Goal: Transaction & Acquisition: Purchase product/service

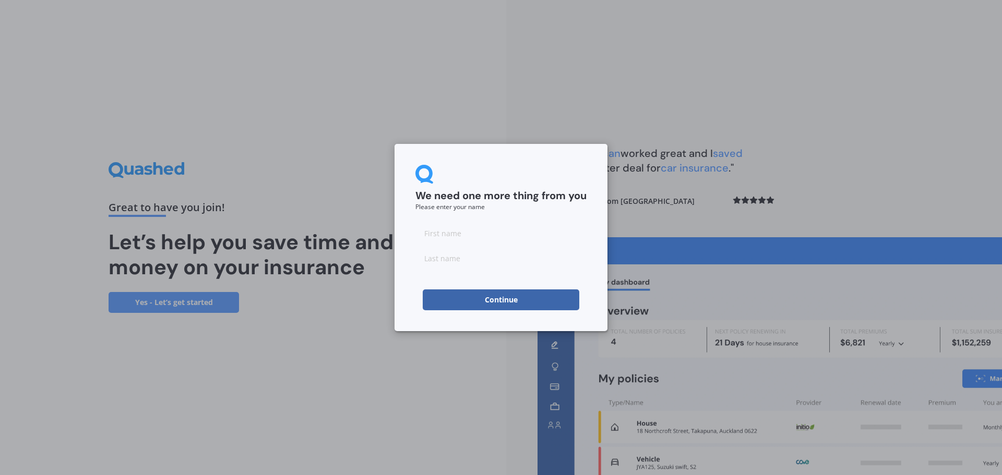
click at [451, 234] on input at bounding box center [500, 233] width 171 height 21
type input "[PERSON_NAME]"
click at [472, 257] on input at bounding box center [500, 258] width 171 height 21
type input "[PERSON_NAME]"
click at [502, 301] on button "Continue" at bounding box center [501, 300] width 157 height 21
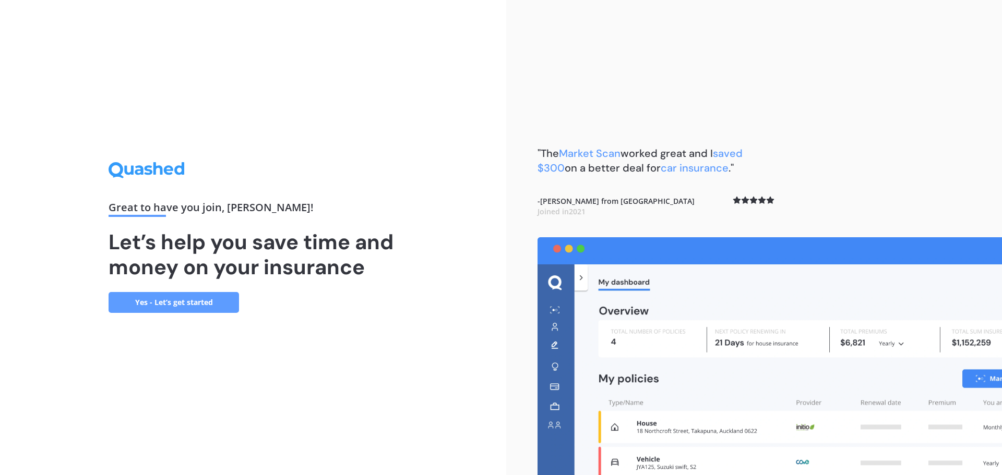
click at [179, 305] on link "Yes - Let’s get started" at bounding box center [174, 302] width 130 height 21
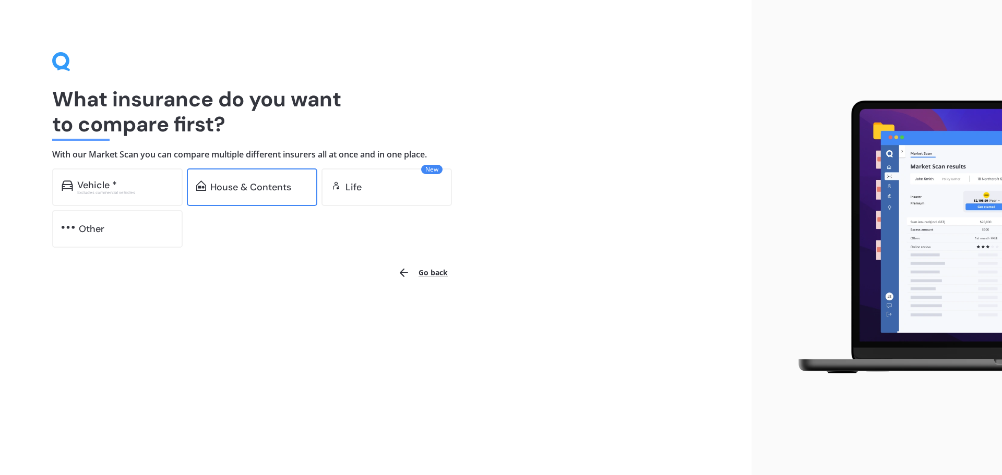
click at [248, 193] on div "House & Contents" at bounding box center [250, 187] width 81 height 10
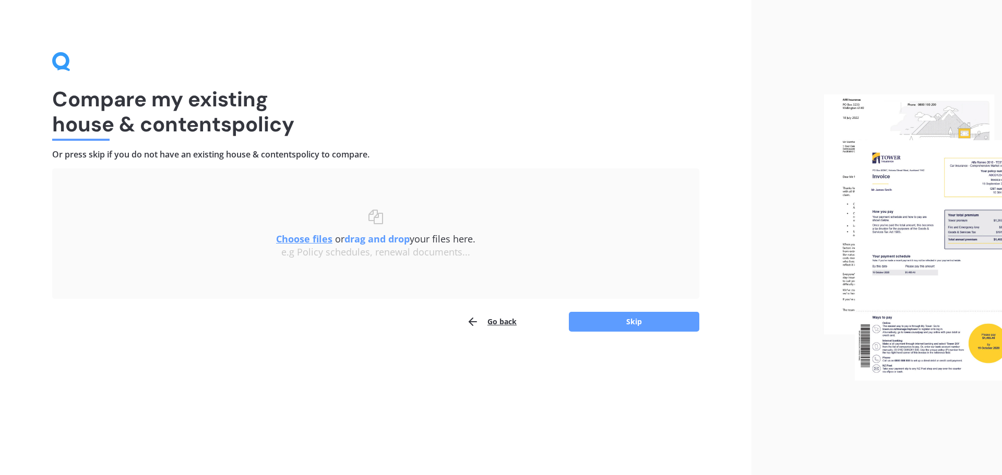
click at [292, 239] on u "Choose files" at bounding box center [304, 239] width 56 height 13
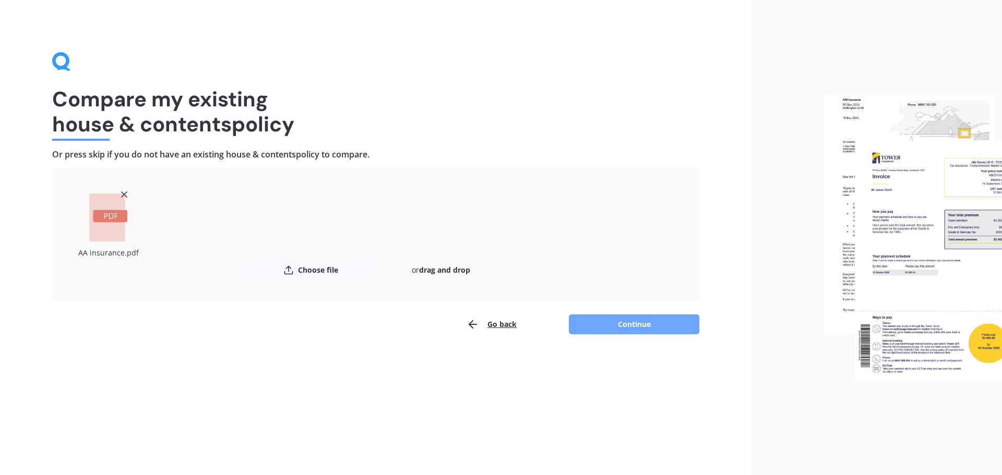
click at [631, 328] on button "Continue" at bounding box center [634, 325] width 130 height 20
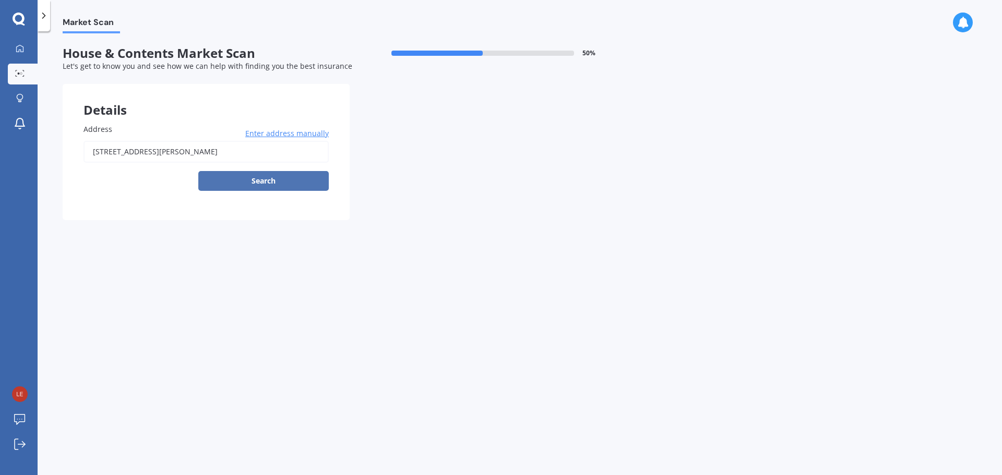
click at [269, 182] on button "Search" at bounding box center [263, 181] width 130 height 20
type input "[STREET_ADDRESS][PERSON_NAME]"
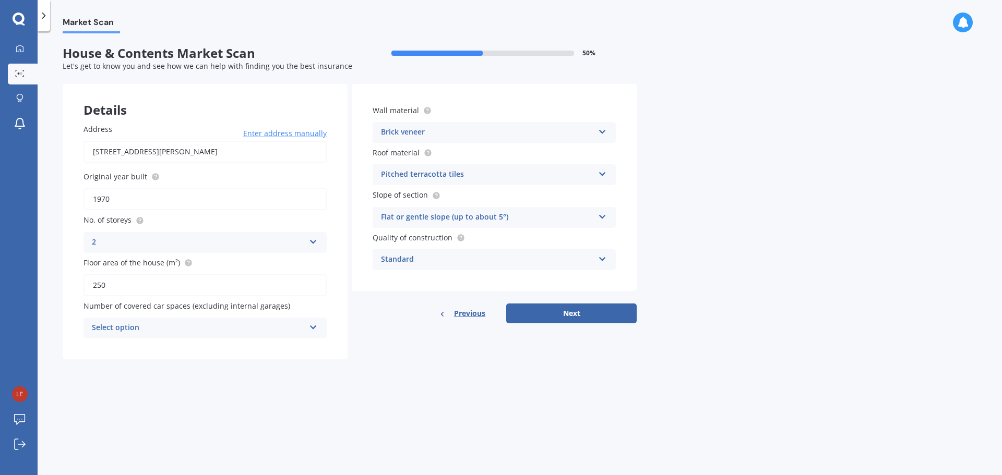
click at [603, 173] on icon at bounding box center [602, 172] width 9 height 7
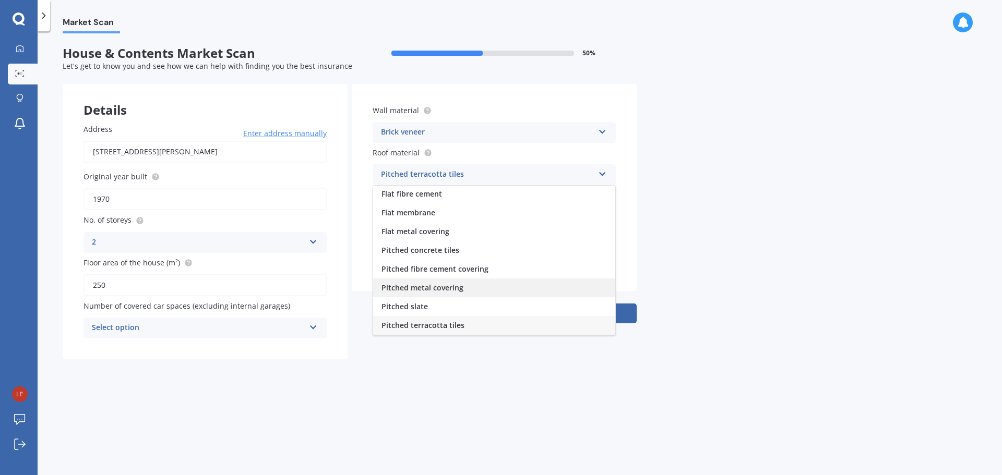
click at [449, 285] on span "Pitched metal covering" at bounding box center [423, 288] width 82 height 10
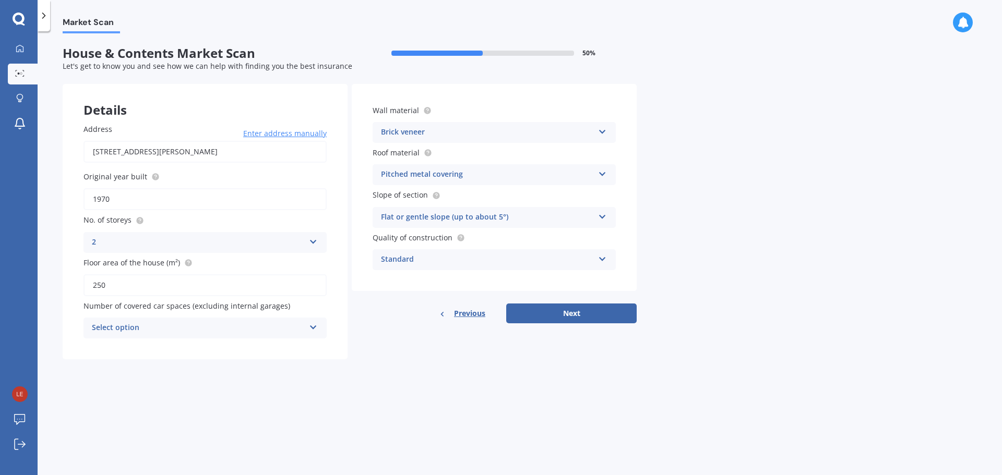
click at [602, 257] on icon at bounding box center [602, 257] width 9 height 7
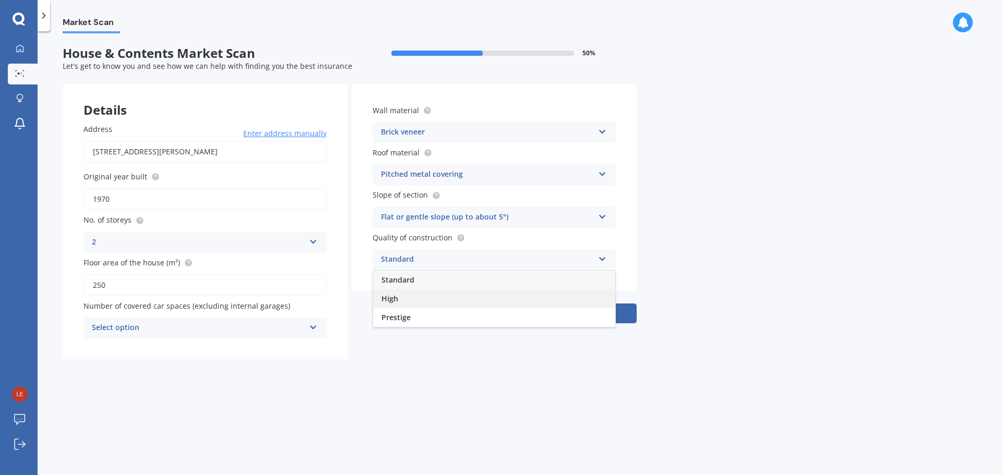
click at [396, 299] on span "High" at bounding box center [390, 299] width 17 height 10
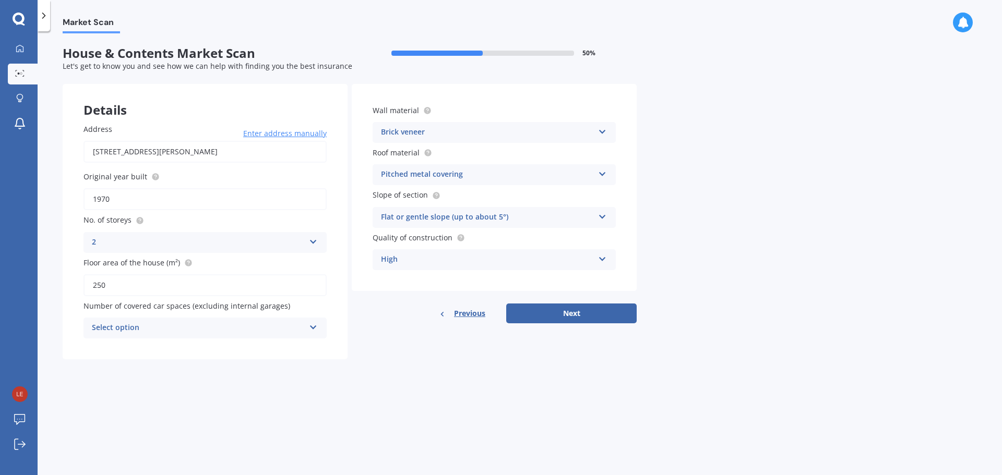
click at [314, 328] on icon at bounding box center [313, 325] width 9 height 7
click at [100, 388] on div "2" at bounding box center [205, 386] width 242 height 19
click at [559, 314] on button "Next" at bounding box center [571, 314] width 130 height 20
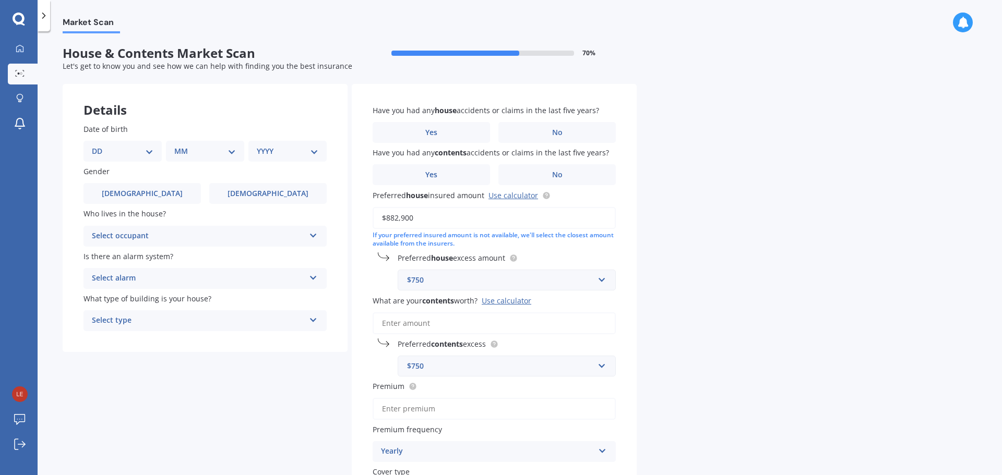
click at [145, 151] on select "DD 01 02 03 04 05 06 07 08 09 10 11 12 13 14 15 16 17 18 19 20 21 22 23 24 25 2…" at bounding box center [123, 151] width 62 height 11
select select "21"
click at [100, 146] on select "DD 01 02 03 04 05 06 07 08 09 10 11 12 13 14 15 16 17 18 19 20 21 22 23 24 25 2…" at bounding box center [123, 151] width 62 height 11
click at [233, 152] on select "MM 01 02 03 04 05 06 07 08 09 10 11 12" at bounding box center [206, 151] width 57 height 11
select select "09"
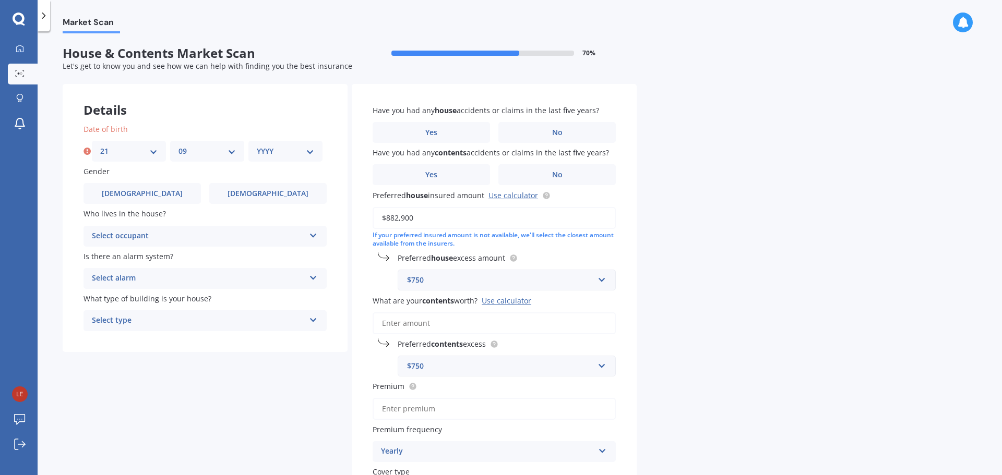
click at [178, 146] on select "MM 01 02 03 04 05 06 07 08 09 10 11 12" at bounding box center [206, 151] width 57 height 11
click at [313, 149] on select "YYYY 2009 2008 2007 2006 2005 2004 2003 2002 2001 2000 1999 1998 1997 1996 1995…" at bounding box center [285, 151] width 57 height 11
select select "1966"
click at [257, 146] on select "YYYY 2009 2008 2007 2006 2005 2004 2003 2002 2001 2000 1999 1998 1997 1996 1995…" at bounding box center [285, 151] width 57 height 11
click at [266, 192] on span "[DEMOGRAPHIC_DATA]" at bounding box center [268, 193] width 83 height 9
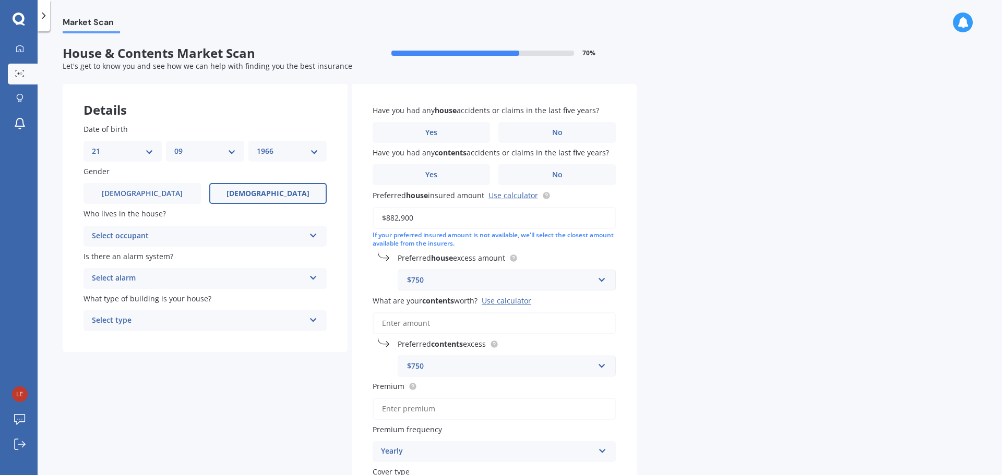
click at [0, 0] on input "[DEMOGRAPHIC_DATA]" at bounding box center [0, 0] width 0 height 0
click at [311, 235] on icon at bounding box center [313, 233] width 9 height 7
click at [142, 256] on div "Owner" at bounding box center [205, 256] width 242 height 19
click at [314, 279] on icon at bounding box center [313, 275] width 9 height 7
click at [106, 332] on div "No" at bounding box center [205, 336] width 242 height 19
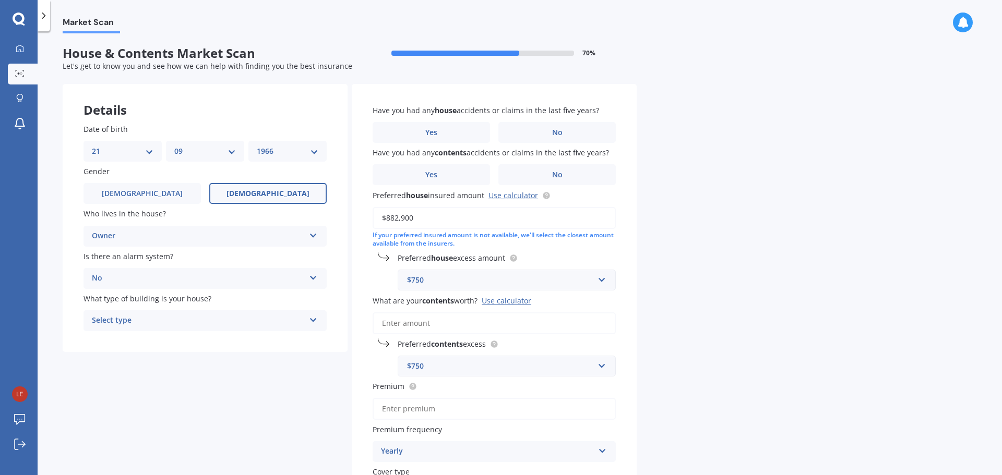
click at [313, 320] on icon at bounding box center [313, 318] width 9 height 7
click at [134, 339] on span "Freestanding" at bounding box center [115, 341] width 46 height 10
click at [562, 135] on span "No" at bounding box center [557, 132] width 10 height 9
click at [0, 0] on input "No" at bounding box center [0, 0] width 0 height 0
click at [562, 176] on span "No" at bounding box center [557, 175] width 10 height 9
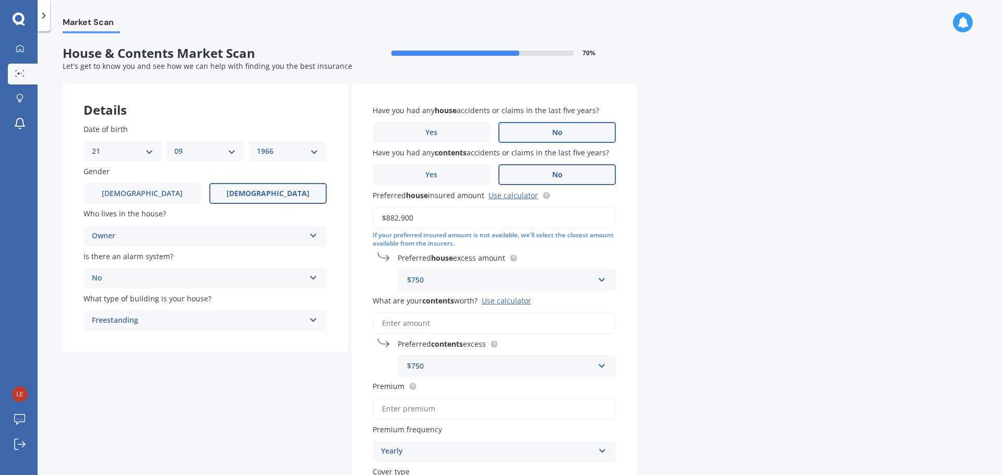
click at [0, 0] on input "No" at bounding box center [0, 0] width 0 height 0
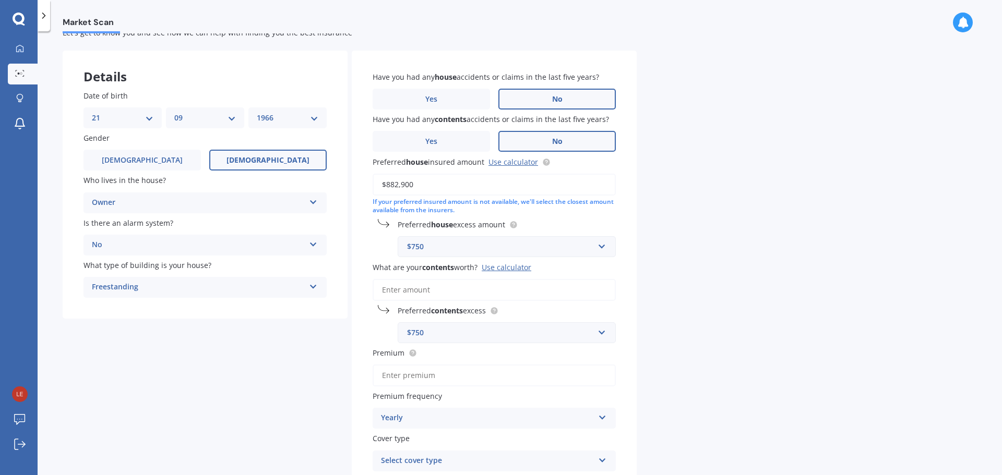
scroll to position [52, 0]
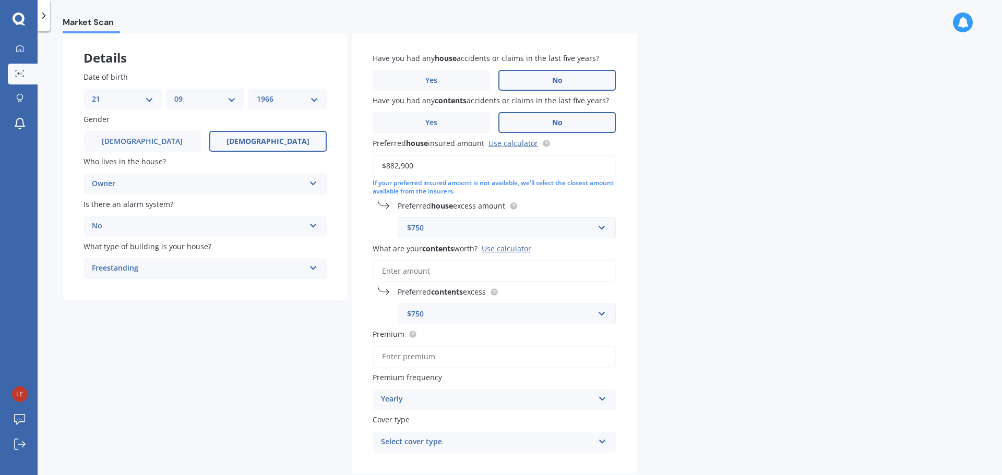
click at [499, 252] on div "Use calculator" at bounding box center [507, 249] width 50 height 10
click at [499, 260] on input "What are your contents worth? Use calculator" at bounding box center [494, 271] width 243 height 22
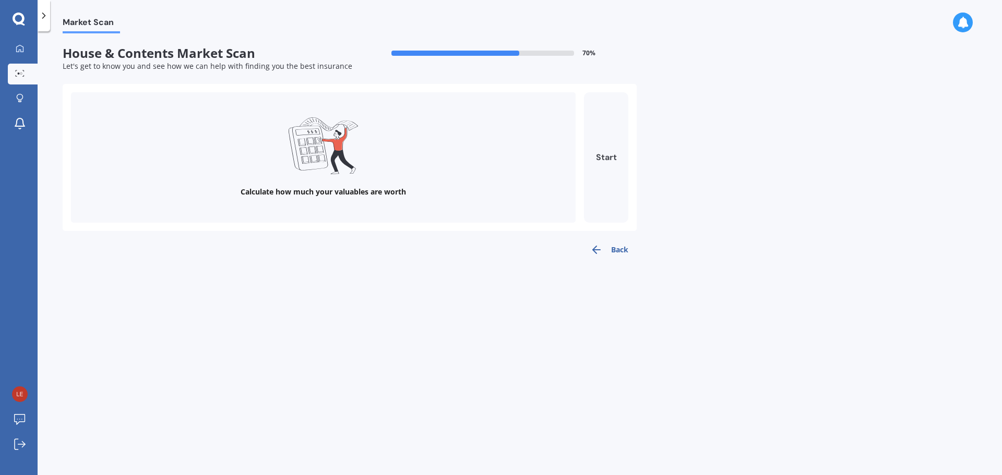
click at [608, 156] on button "Start" at bounding box center [606, 157] width 44 height 130
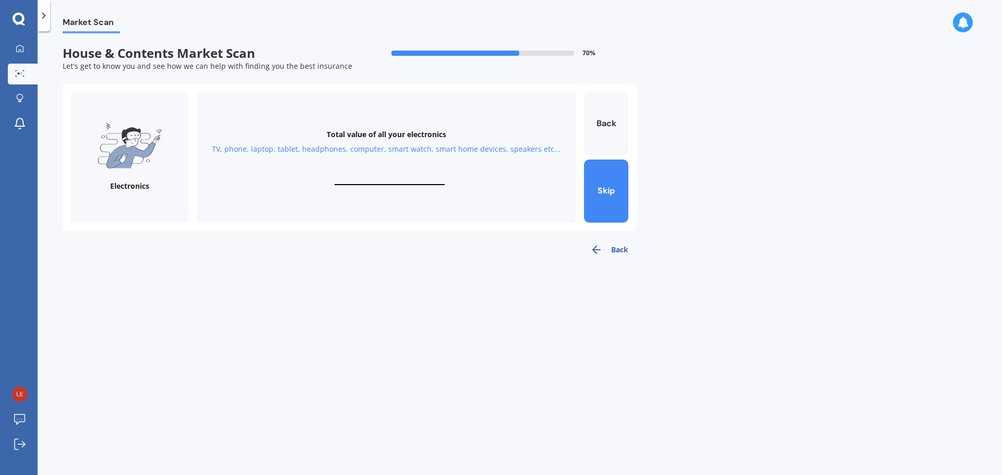
click at [132, 151] on img at bounding box center [130, 145] width 65 height 45
click at [345, 149] on div "TV, phone, laptop, tablet, headphones, computer, smart watch, smart home device…" at bounding box center [386, 149] width 349 height 10
click at [127, 159] on img at bounding box center [130, 145] width 65 height 45
click at [611, 126] on button "Back" at bounding box center [606, 123] width 44 height 63
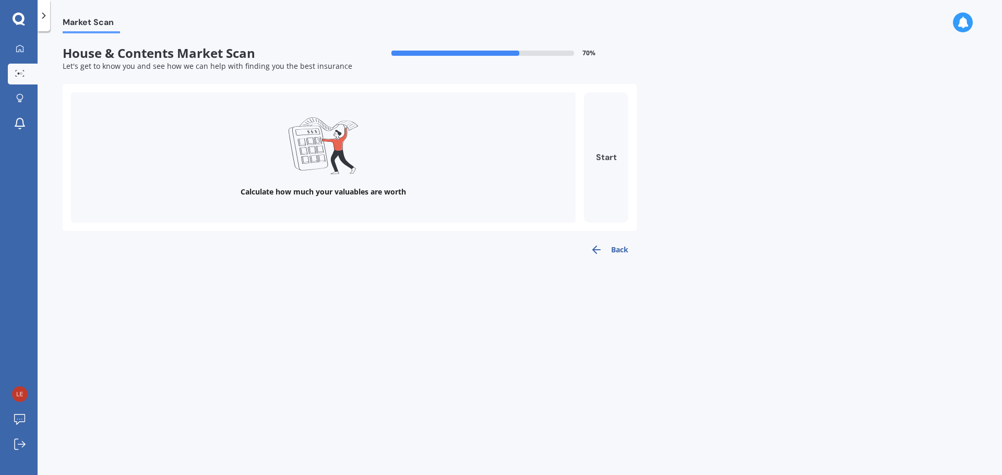
click at [605, 157] on button "Start" at bounding box center [606, 157] width 44 height 130
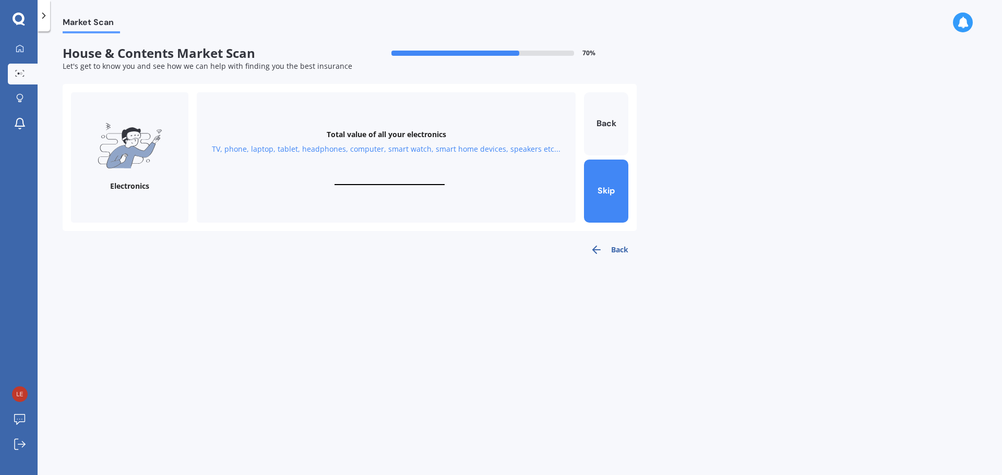
click at [388, 150] on div "TV, phone, laptop, tablet, headphones, computer, smart watch, smart home device…" at bounding box center [386, 149] width 349 height 10
click at [220, 152] on div "TV, phone, laptop, tablet, headphones, computer, smart watch, smart home device…" at bounding box center [386, 149] width 349 height 10
click at [241, 150] on div "TV, phone, laptop, tablet, headphones, computer, smart watch, smart home device…" at bounding box center [386, 149] width 349 height 10
click at [265, 150] on div "TV, phone, laptop, tablet, headphones, computer, smart watch, smart home device…" at bounding box center [386, 149] width 349 height 10
click at [296, 151] on div "TV, phone, laptop, tablet, headphones, computer, smart watch, smart home device…" at bounding box center [386, 149] width 349 height 10
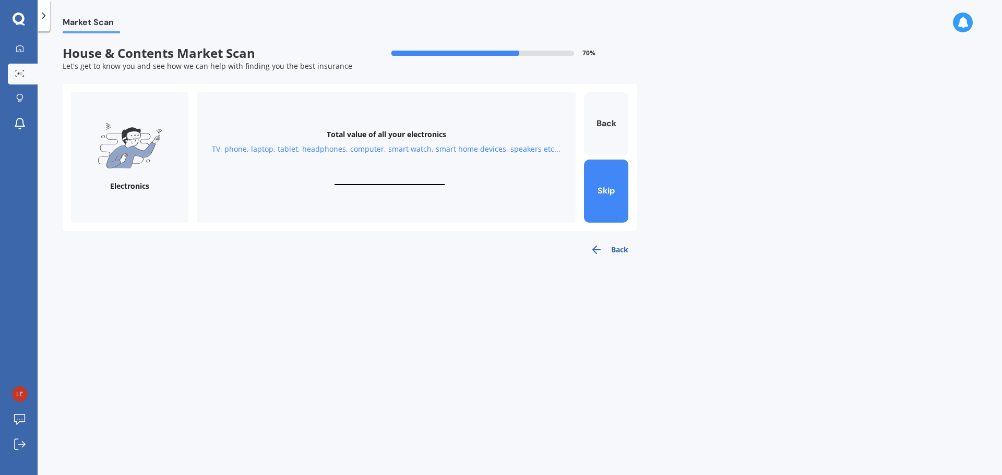
drag, startPoint x: 328, startPoint y: 148, endPoint x: 372, endPoint y: 147, distance: 43.8
click at [329, 147] on div "TV, phone, laptop, tablet, headphones, computer, smart watch, smart home device…" at bounding box center [386, 149] width 349 height 10
drag, startPoint x: 374, startPoint y: 148, endPoint x: 418, endPoint y: 147, distance: 43.8
click at [379, 148] on div "TV, phone, laptop, tablet, headphones, computer, smart watch, smart home device…" at bounding box center [386, 149] width 349 height 10
click at [613, 189] on button "Skip" at bounding box center [606, 191] width 44 height 63
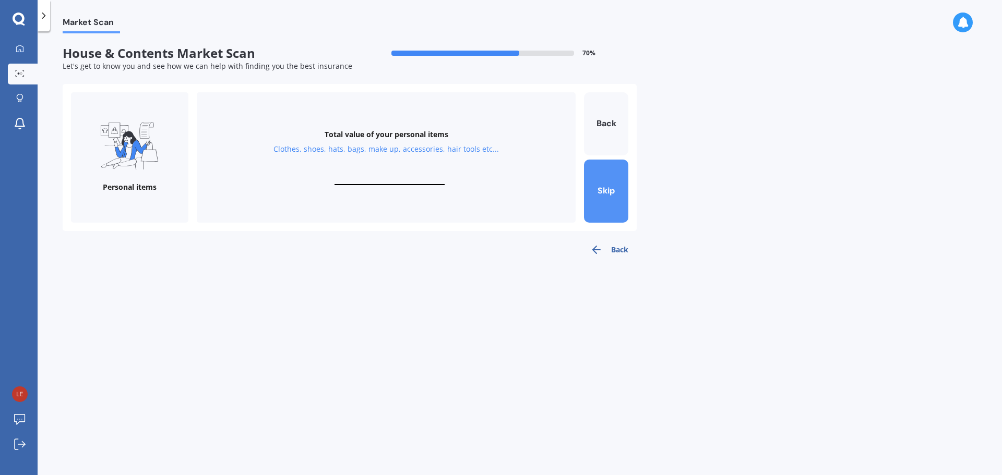
click at [613, 190] on button "Skip" at bounding box center [606, 191] width 44 height 63
click at [615, 134] on button "Back" at bounding box center [606, 123] width 44 height 63
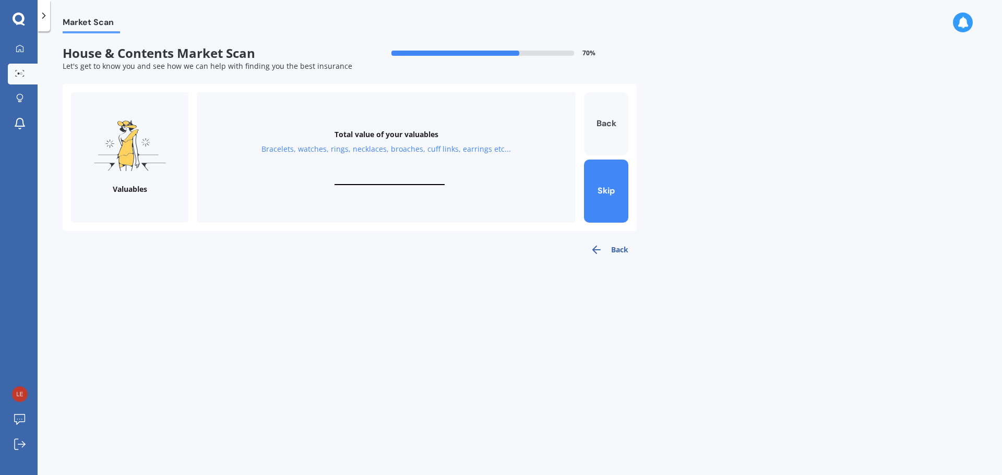
click at [615, 134] on button "Back" at bounding box center [606, 123] width 44 height 63
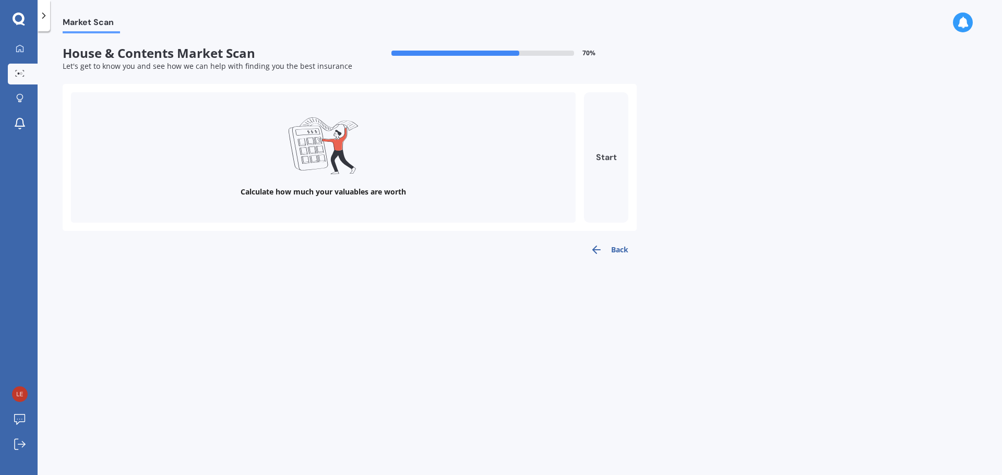
click at [610, 162] on button "Start" at bounding box center [606, 157] width 44 height 130
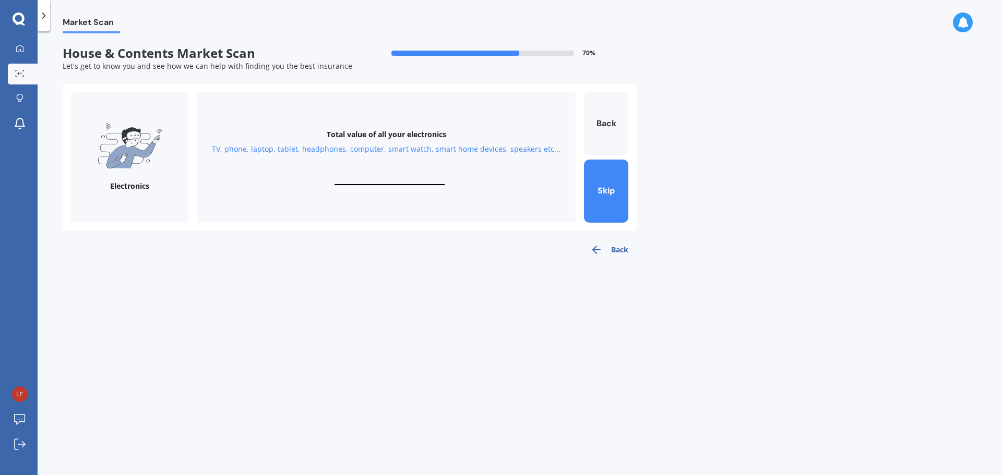
click at [371, 174] on div "Total value of all your electronics TV, phone, laptop, tablet, headphones, comp…" at bounding box center [386, 157] width 379 height 130
click at [376, 180] on input "text" at bounding box center [390, 180] width 110 height 10
type input "$4,000"
click at [604, 193] on button "Next" at bounding box center [606, 191] width 44 height 63
click at [376, 175] on input "text" at bounding box center [390, 180] width 110 height 10
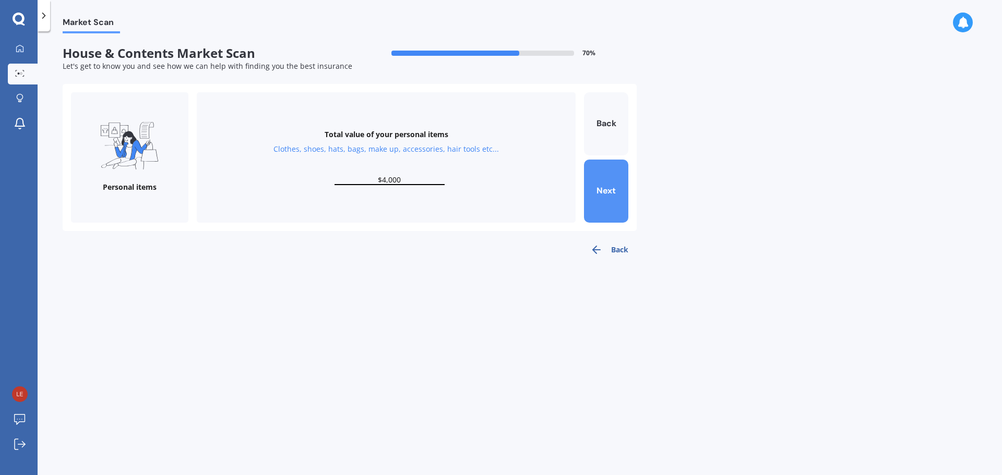
type input "$4,000"
click at [606, 196] on button "Next" at bounding box center [606, 191] width 44 height 63
click at [367, 173] on div "Total value of your valuables Bracelets, watches, rings, necklaces, broaches, c…" at bounding box center [386, 157] width 379 height 130
click at [431, 175] on div "Total value of your valuables Bracelets, watches, rings, necklaces, broaches, c…" at bounding box center [386, 157] width 379 height 130
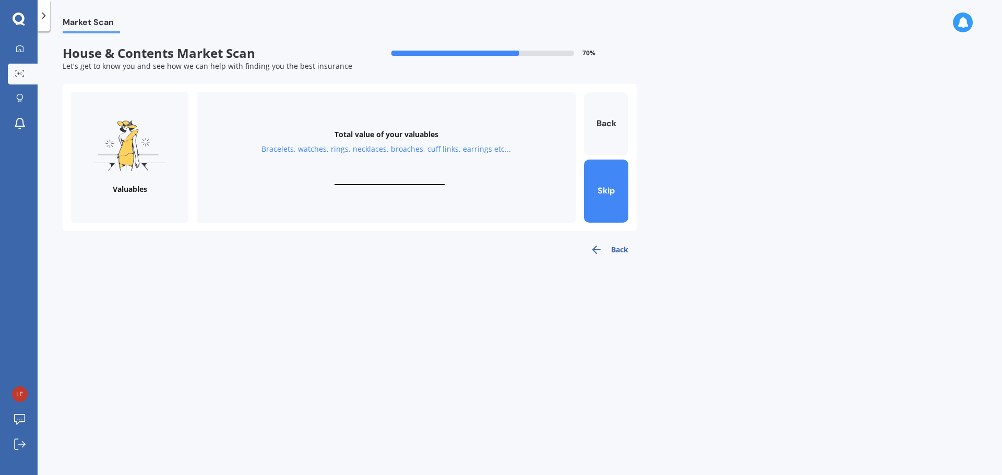
click at [375, 176] on input "text" at bounding box center [390, 180] width 110 height 10
type input "$1,000"
click at [615, 196] on button "Next" at bounding box center [606, 191] width 44 height 63
click at [355, 171] on div "Total value of your kitchen items Kitchen appliances, utensils, china, glasswar…" at bounding box center [386, 157] width 379 height 130
click at [408, 178] on input "text" at bounding box center [390, 180] width 110 height 10
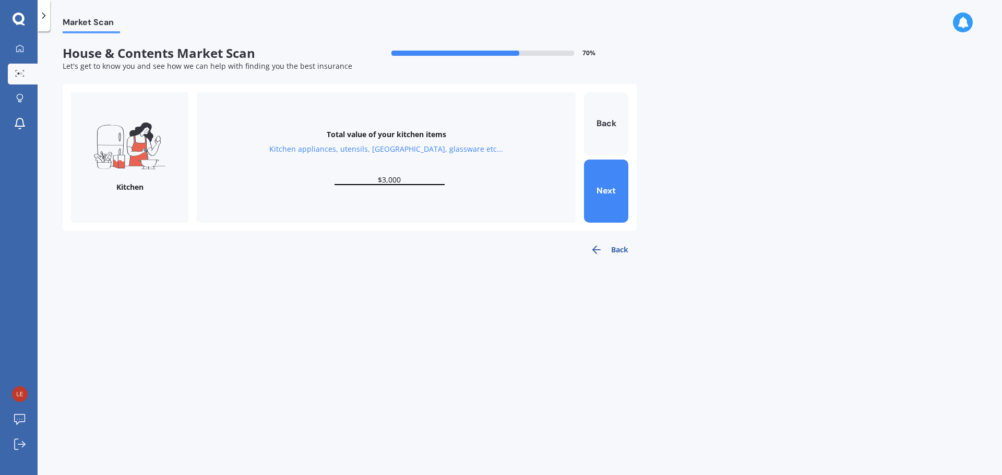
drag, startPoint x: 406, startPoint y: 180, endPoint x: 374, endPoint y: 183, distance: 32.0
click at [374, 183] on input "$3,000" at bounding box center [390, 180] width 110 height 10
type input "$3,000"
click at [603, 186] on button "Next" at bounding box center [606, 191] width 44 height 63
drag, startPoint x: 374, startPoint y: 171, endPoint x: 388, endPoint y: 174, distance: 13.8
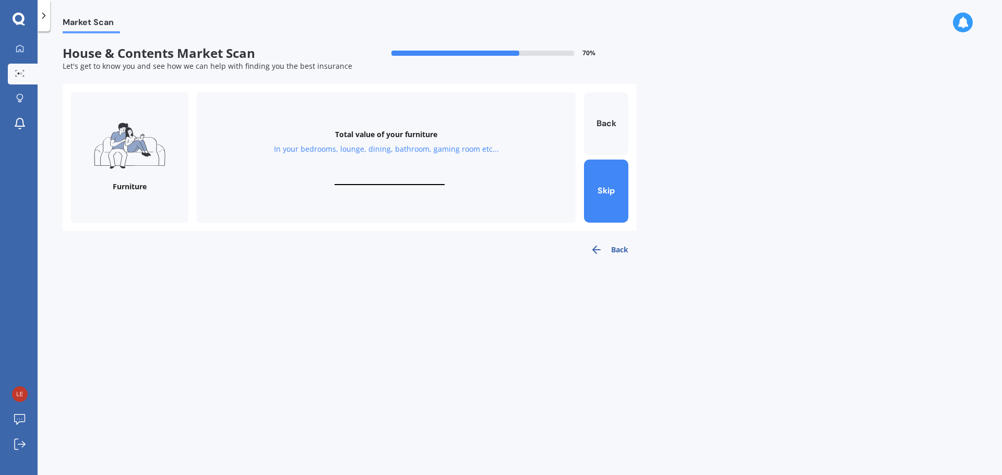
click at [375, 171] on div "Total value of your furniture In your bedrooms, lounge, dining, bathroom, gamin…" at bounding box center [386, 157] width 379 height 130
click at [433, 175] on div "Total value of your furniture In your bedrooms, lounge, dining, bathroom, gamin…" at bounding box center [386, 157] width 379 height 130
click at [372, 173] on div "Total value of your furniture In your bedrooms, lounge, dining, bathroom, gamin…" at bounding box center [386, 157] width 379 height 130
click at [359, 175] on input "text" at bounding box center [390, 180] width 110 height 10
type input "$10,000"
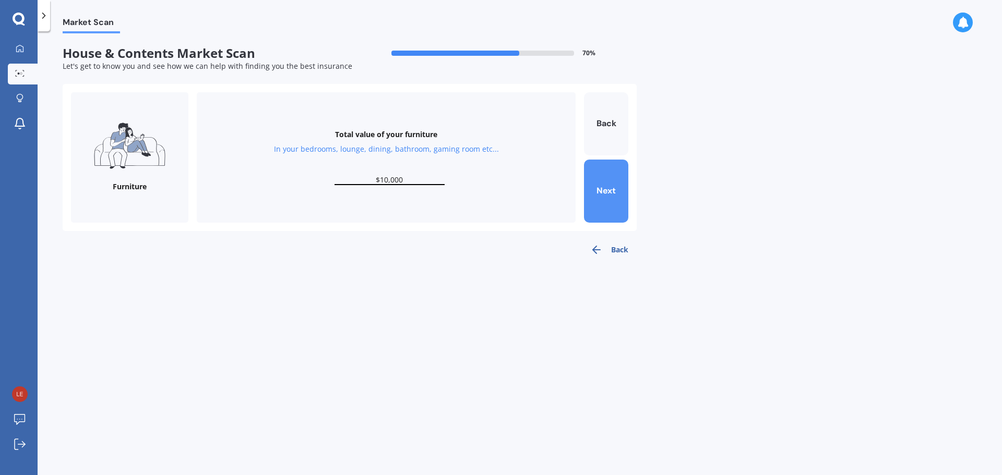
click at [596, 197] on button "Next" at bounding box center [606, 191] width 44 height 63
click at [371, 173] on div "Total value of your whiteware Washing machine, dryer, dehumidifier, stove, frid…" at bounding box center [386, 157] width 379 height 130
drag, startPoint x: 403, startPoint y: 173, endPoint x: 414, endPoint y: 174, distance: 11.5
click at [403, 174] on div "Total value of your whiteware Washing machine, dryer, dehumidifier, stove, frid…" at bounding box center [386, 157] width 379 height 130
click at [351, 177] on input "text" at bounding box center [390, 180] width 110 height 10
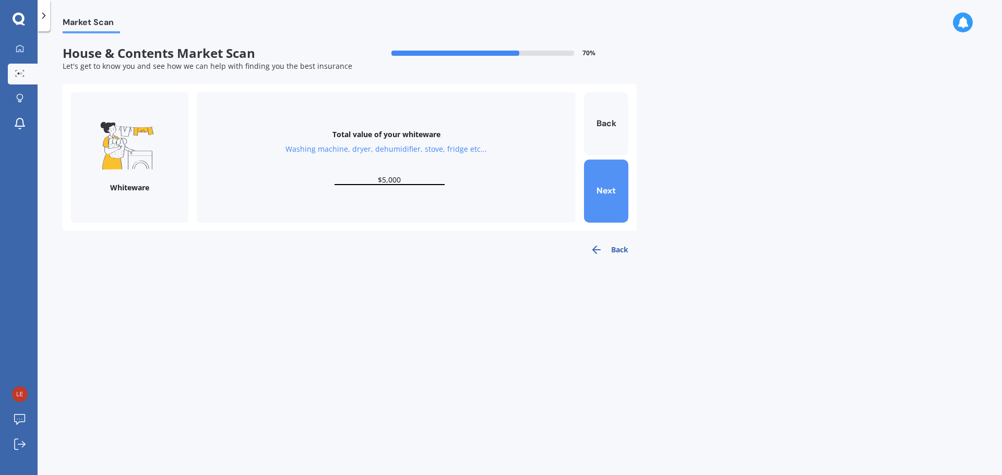
type input "$5,000"
drag, startPoint x: 604, startPoint y: 197, endPoint x: 599, endPoint y: 200, distance: 5.8
click at [603, 197] on button "Next" at bounding box center [606, 191] width 44 height 63
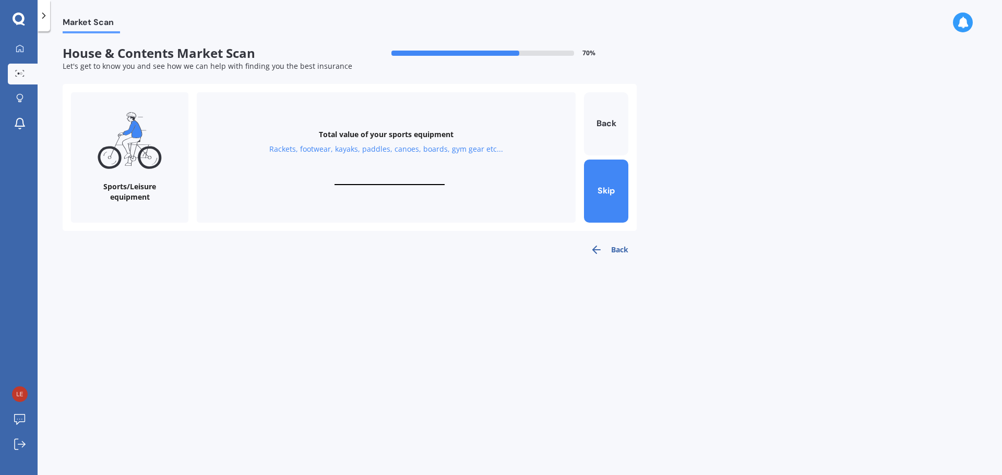
click at [380, 177] on input "text" at bounding box center [390, 180] width 110 height 10
type input "$500"
click at [603, 200] on button "Next" at bounding box center [606, 191] width 44 height 63
click at [376, 175] on input "text" at bounding box center [390, 180] width 110 height 10
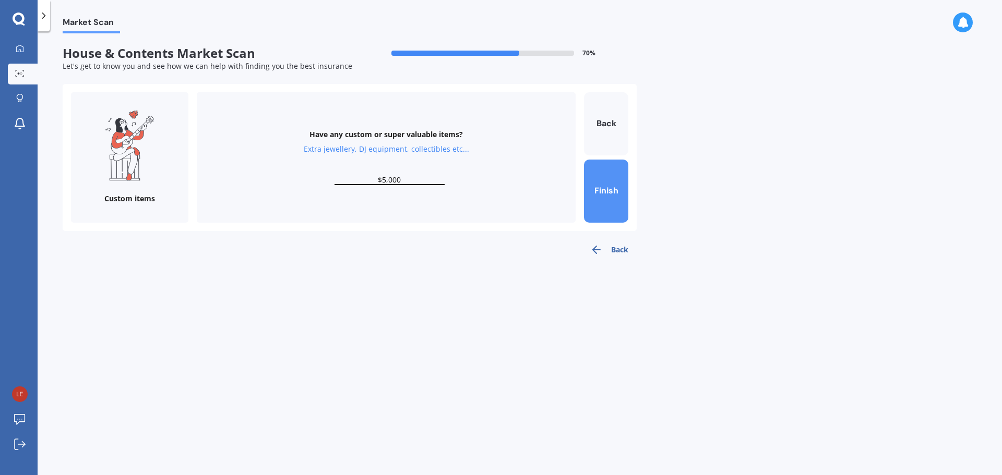
type input "$5,000"
click at [609, 194] on button "Finish" at bounding box center [606, 191] width 44 height 63
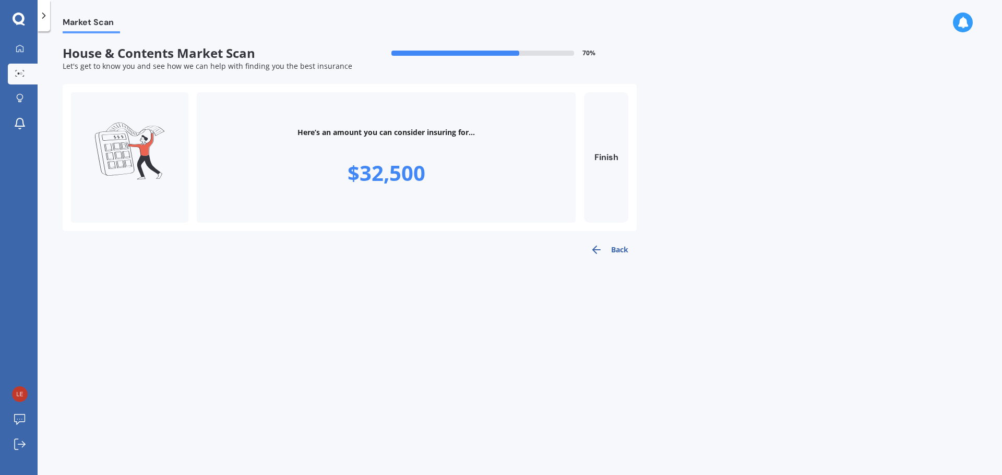
click at [608, 151] on button "Finish" at bounding box center [606, 157] width 44 height 130
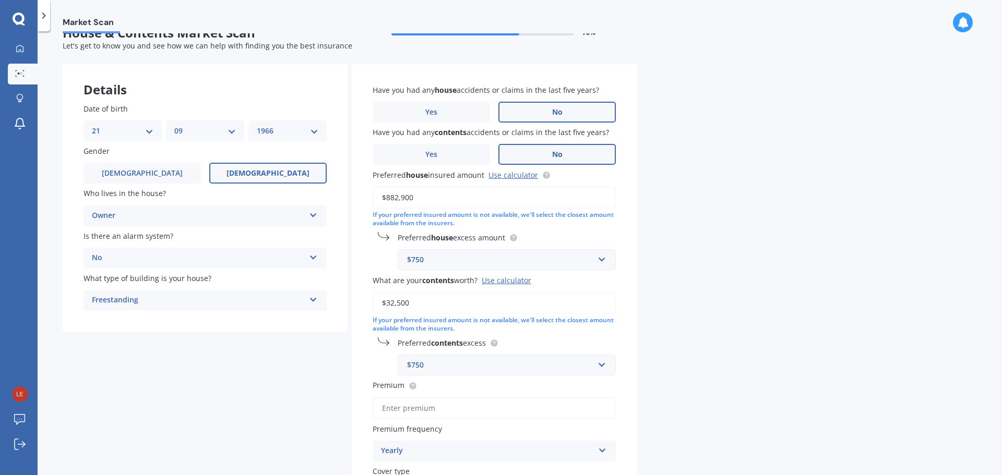
scroll to position [52, 0]
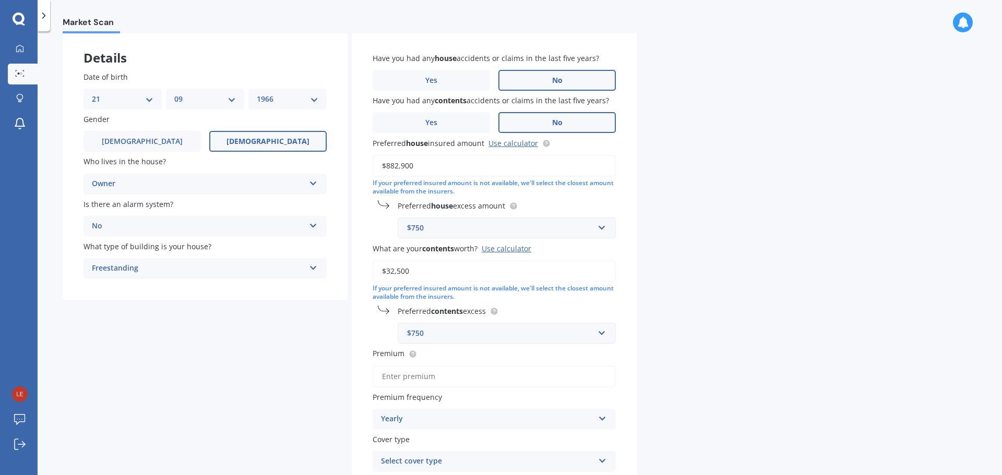
click at [410, 273] on input "$32,500" at bounding box center [494, 271] width 243 height 22
drag, startPoint x: 412, startPoint y: 271, endPoint x: 375, endPoint y: 273, distance: 37.1
click at [375, 273] on input "$32,500" at bounding box center [494, 271] width 243 height 22
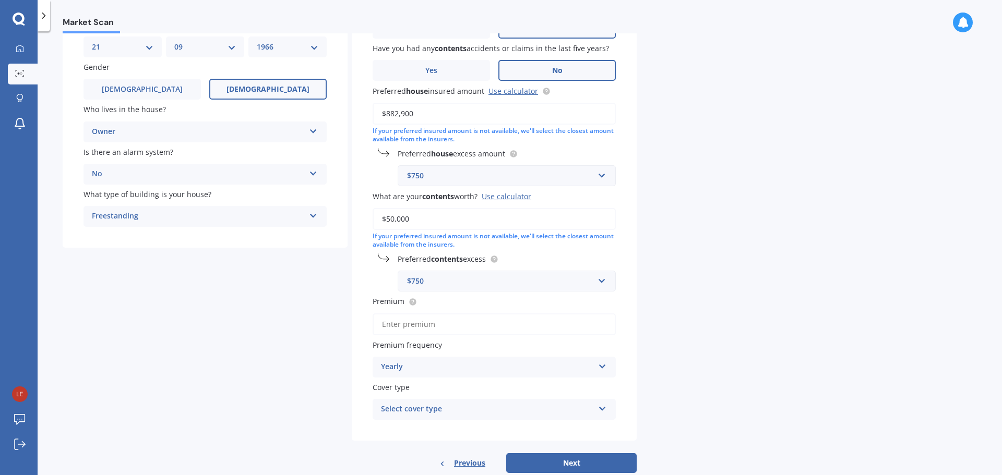
scroll to position [129, 0]
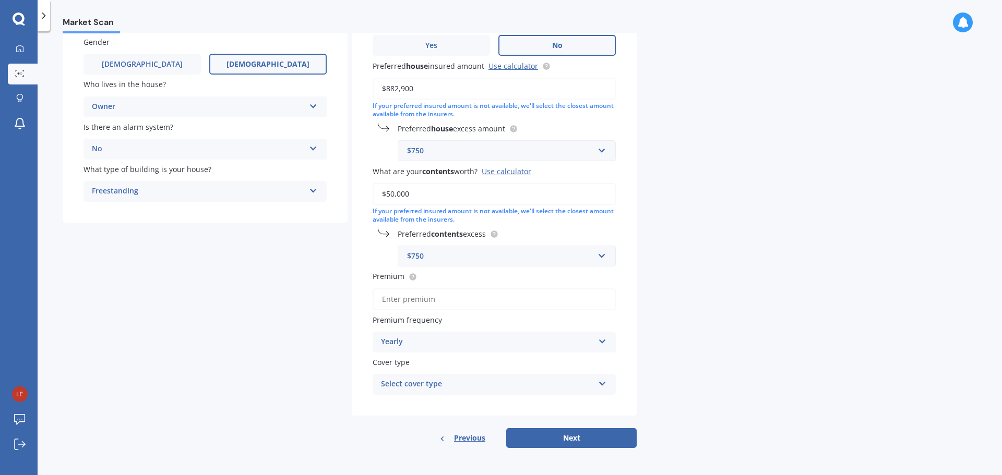
type input "$50,000"
click at [600, 381] on icon at bounding box center [602, 381] width 9 height 7
click at [495, 402] on span "Home and Contents Insurance Package" at bounding box center [452, 405] width 140 height 10
click at [564, 439] on button "Next" at bounding box center [571, 438] width 130 height 20
click at [380, 299] on icon at bounding box center [380, 299] width 7 height 10
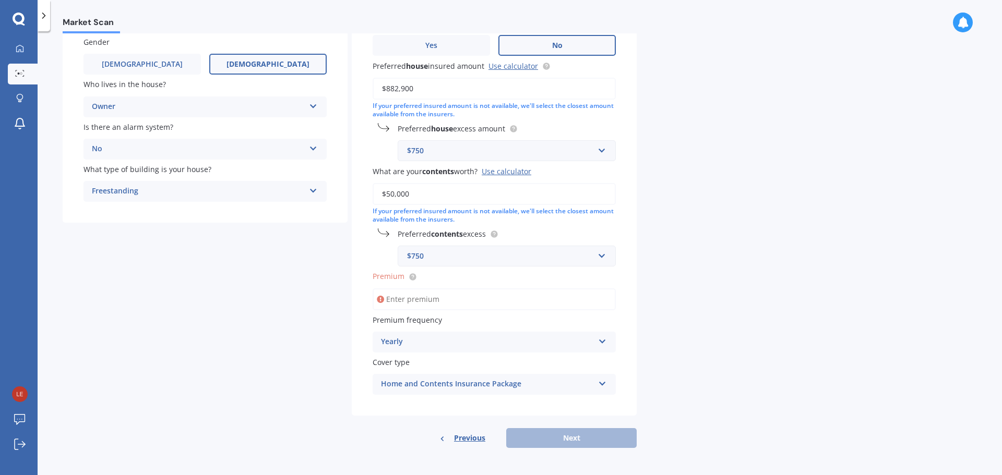
click at [380, 299] on icon at bounding box center [380, 299] width 7 height 10
click at [433, 301] on input "Premium" at bounding box center [494, 300] width 243 height 22
click at [603, 340] on icon at bounding box center [602, 339] width 9 height 7
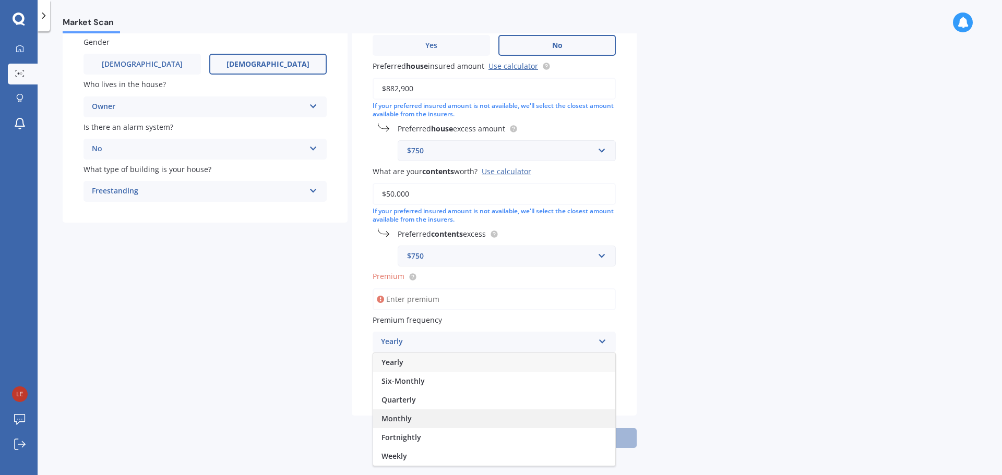
click at [404, 416] on span "Monthly" at bounding box center [397, 419] width 30 height 10
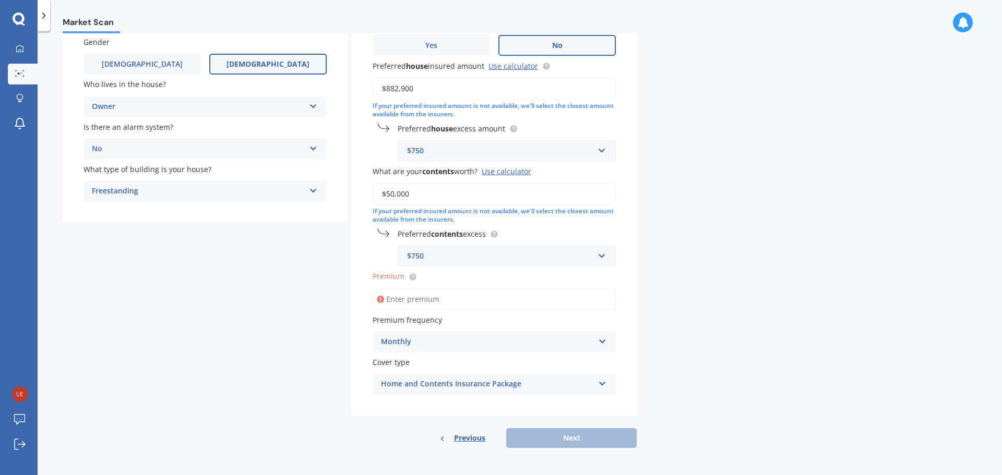
click at [447, 297] on input "Premium" at bounding box center [494, 300] width 243 height 22
click at [561, 438] on div "Previous Next" at bounding box center [494, 438] width 285 height 20
click at [379, 302] on icon at bounding box center [380, 299] width 7 height 10
click at [401, 298] on input "Premium" at bounding box center [494, 300] width 243 height 22
type input "$261.00"
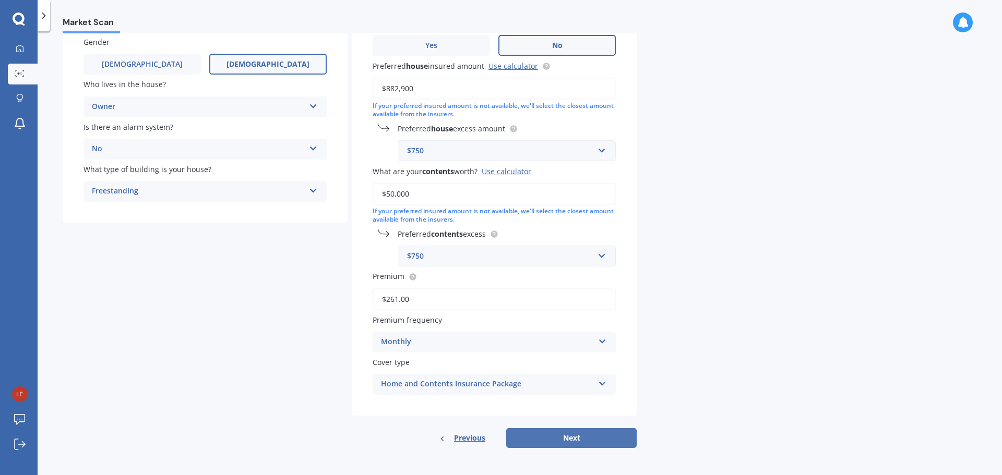
click at [566, 440] on button "Next" at bounding box center [571, 438] width 130 height 20
select select "21"
select select "09"
select select "1966"
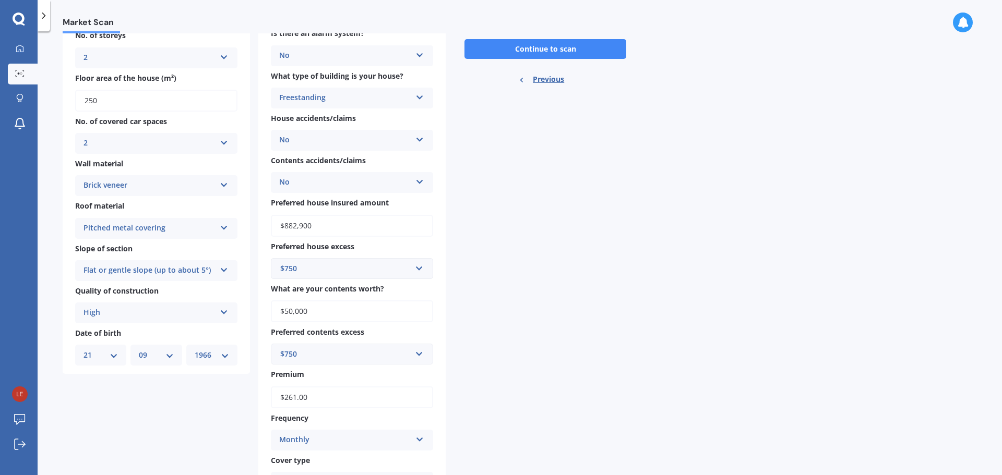
scroll to position [46, 0]
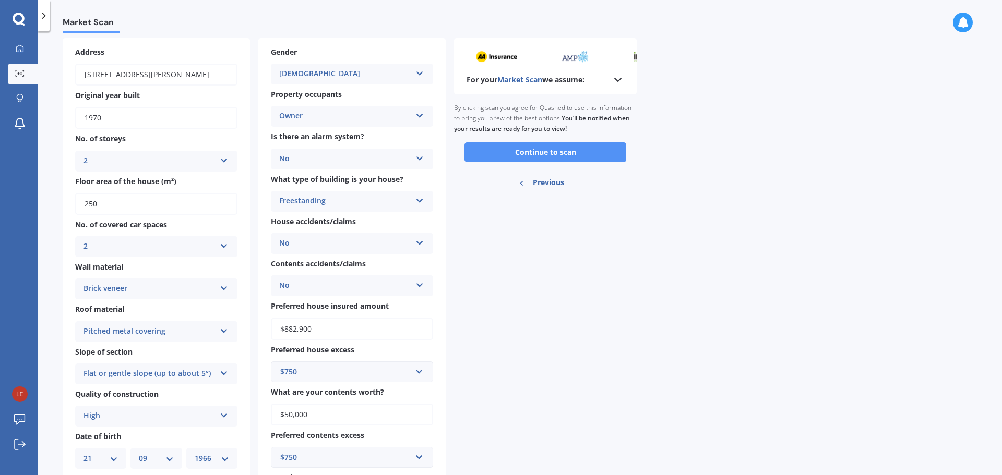
click at [526, 148] on button "Continue to scan" at bounding box center [546, 152] width 162 height 20
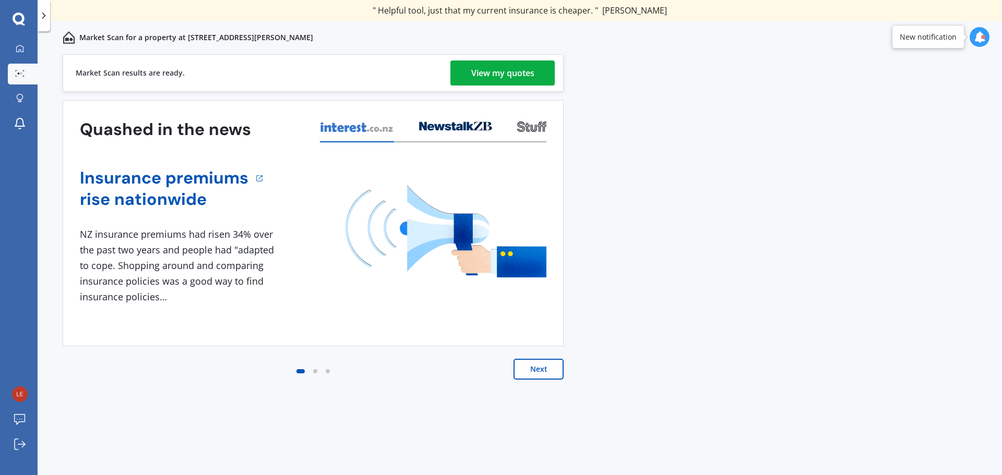
click at [496, 72] on div "View my quotes" at bounding box center [502, 73] width 63 height 25
